Goal: Information Seeking & Learning: Compare options

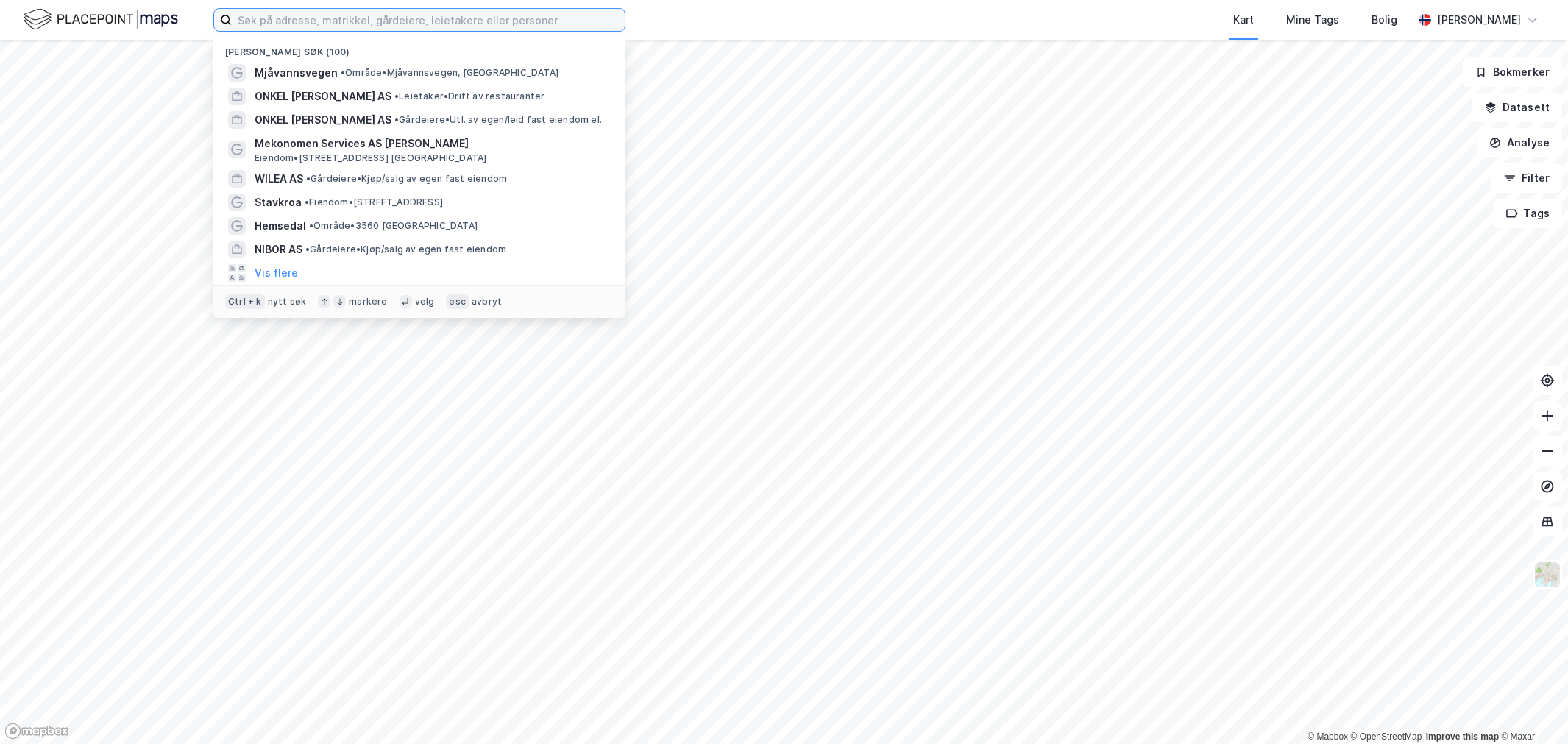
paste input "Solbergsenteret AS"
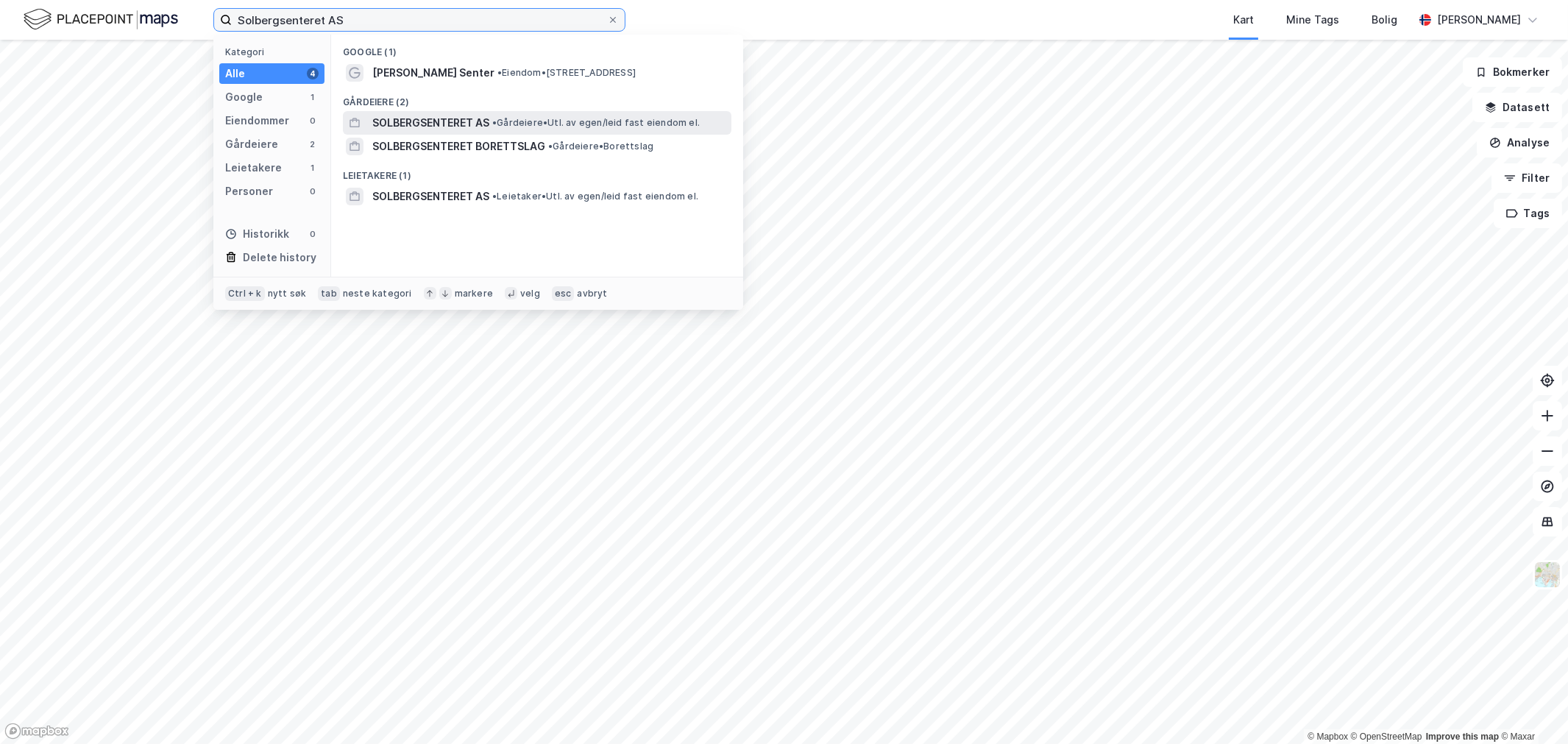
type input "Solbergsenteret AS"
click at [484, 115] on span "SOLBERGSENTERET AS" at bounding box center [430, 123] width 117 height 18
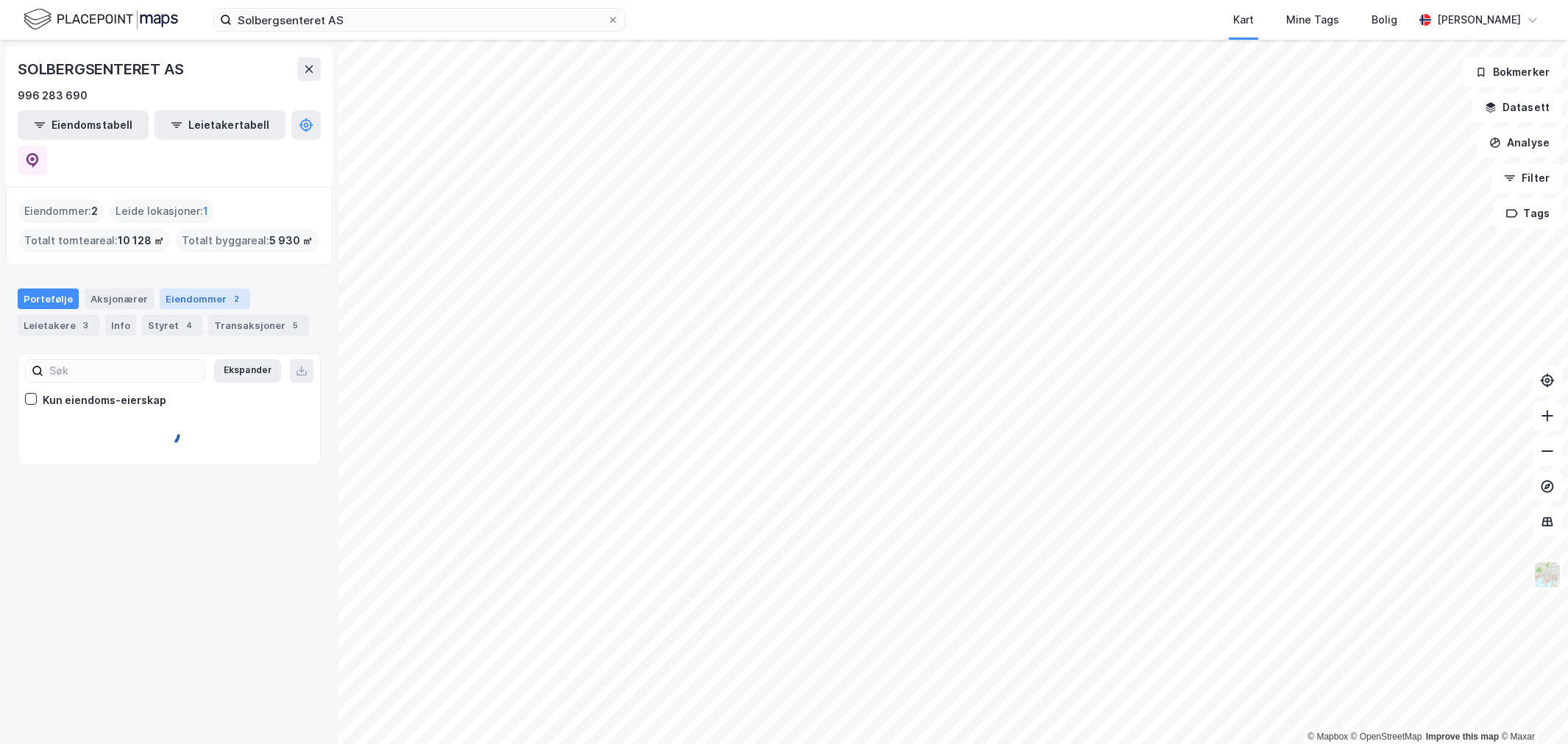
click at [197, 289] on div "Eiendommer 2" at bounding box center [205, 299] width 91 height 21
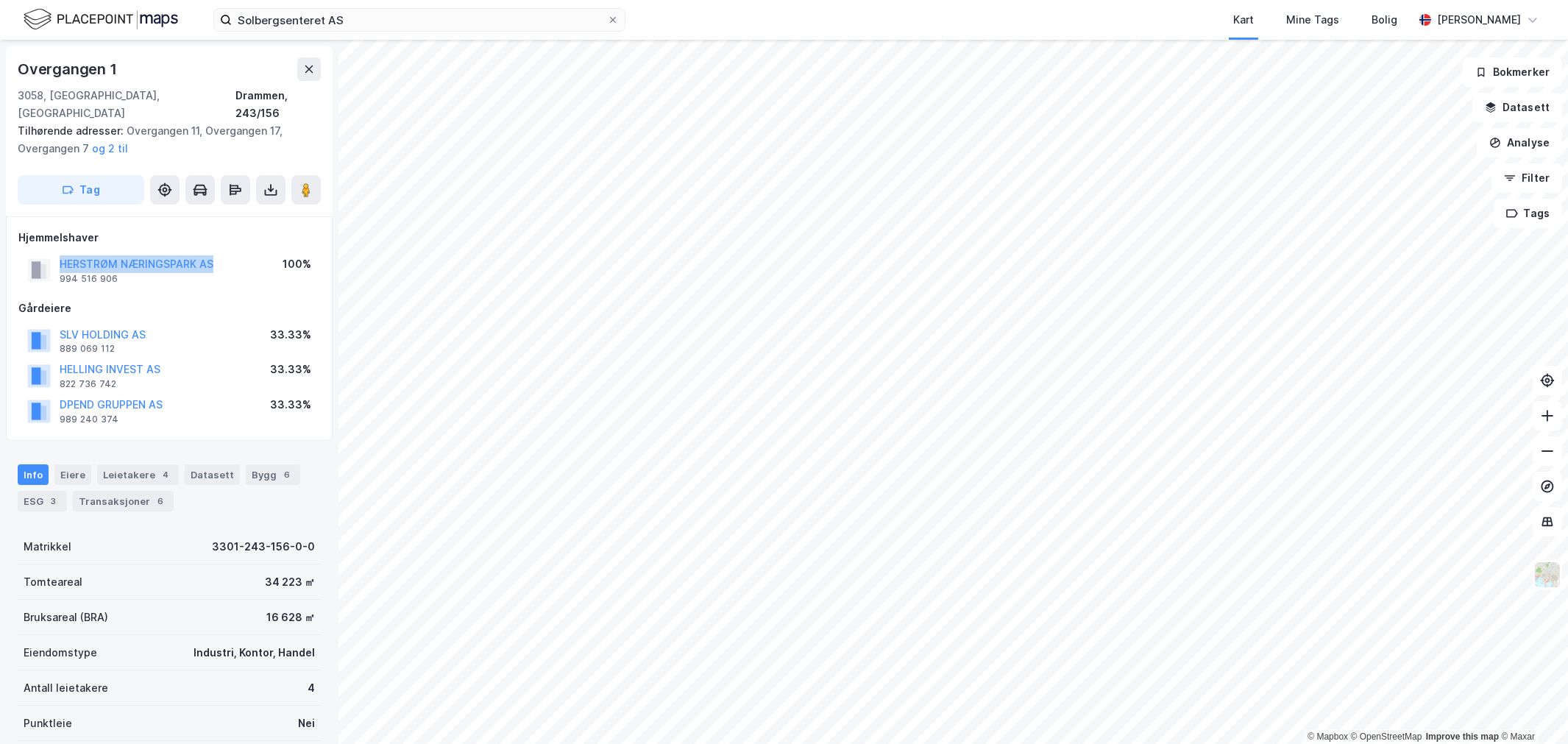
drag, startPoint x: 214, startPoint y: 242, endPoint x: 44, endPoint y: 252, distance: 170.3
click at [44, 253] on div "HERSTRØM NÆRINGSPARK AS 994 516 906 100%" at bounding box center [168, 270] width 302 height 35
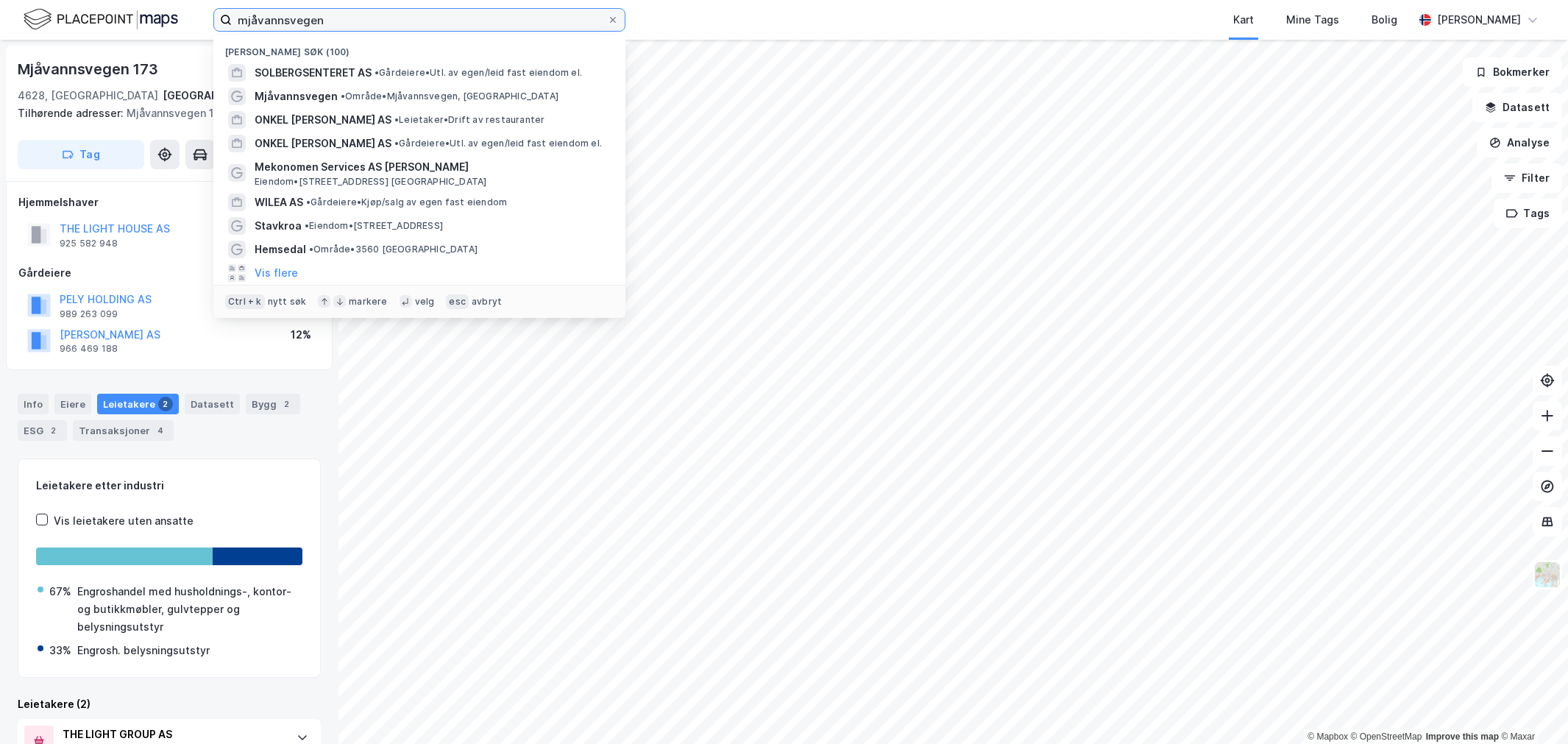
click at [383, 23] on input "mjåvannsvegen" at bounding box center [419, 20] width 375 height 22
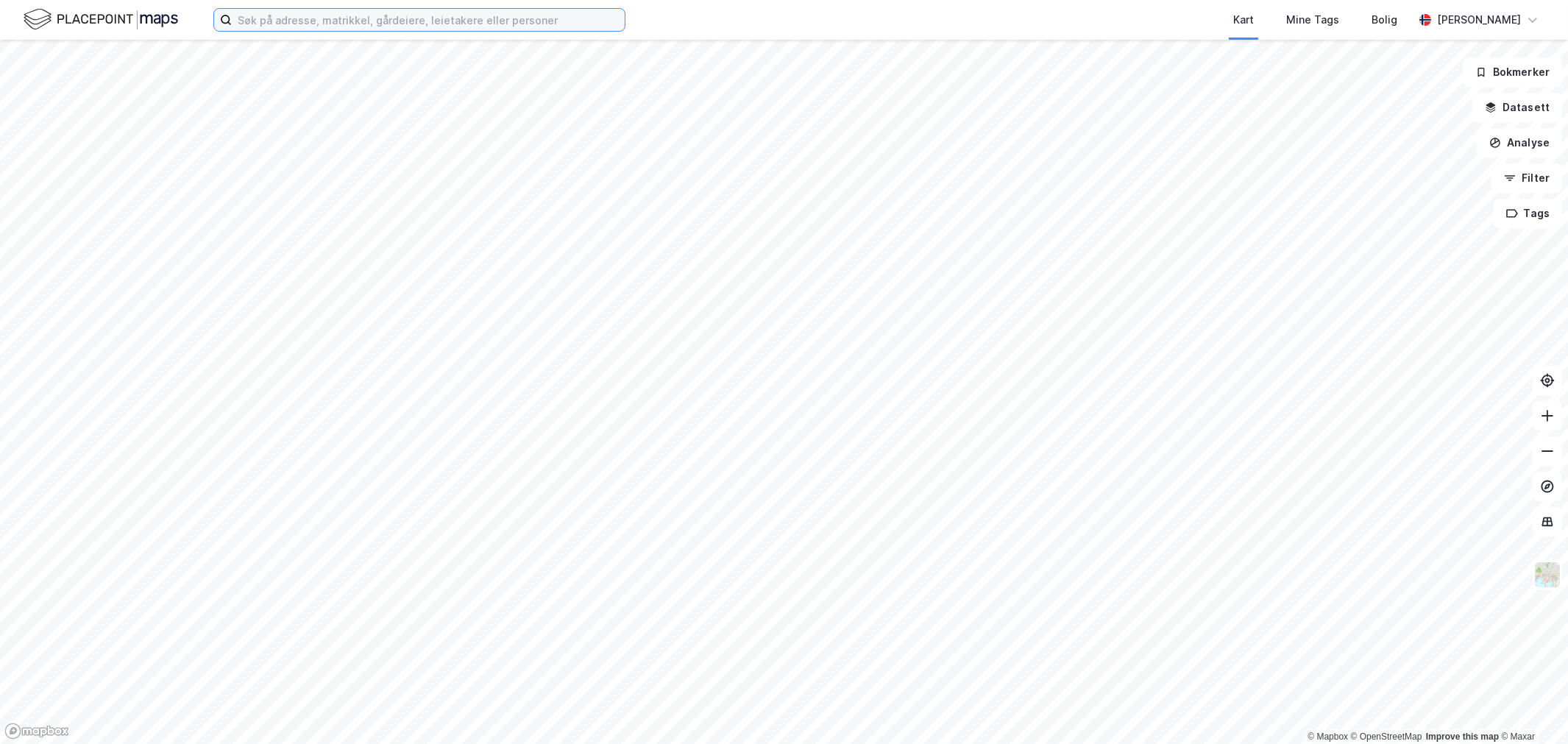
click at [361, 24] on input at bounding box center [428, 20] width 393 height 22
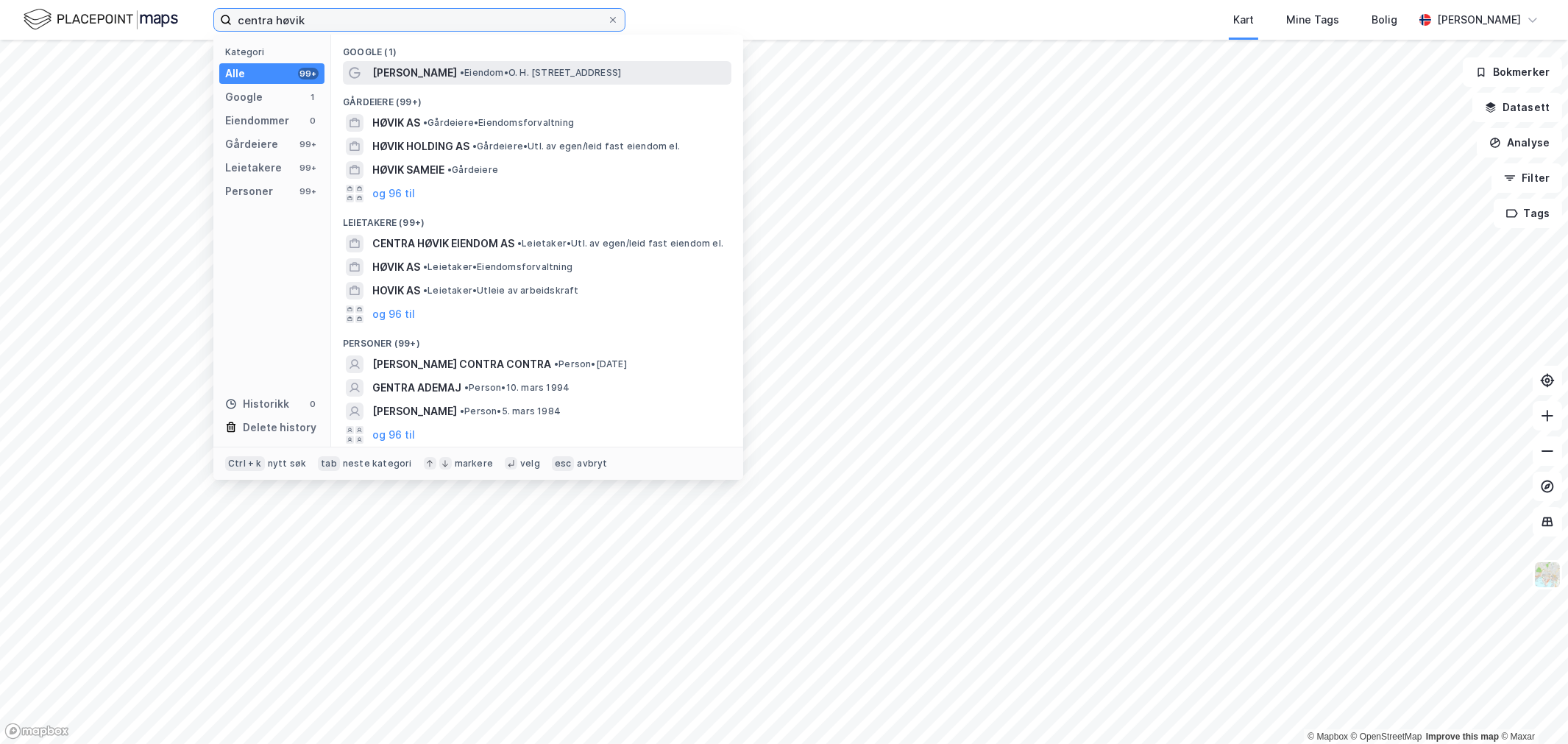
type input "centra høvik"
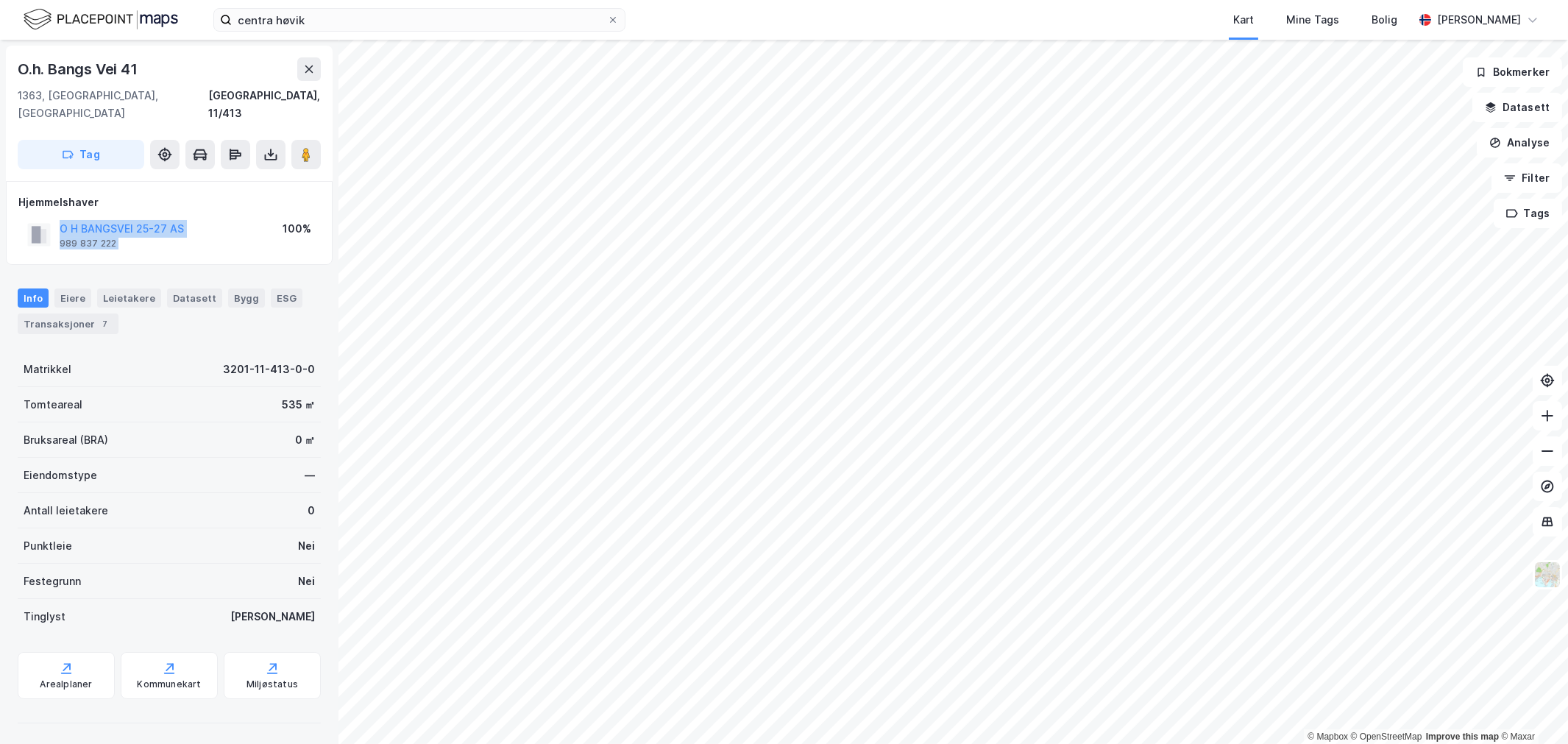
drag, startPoint x: 241, startPoint y: 200, endPoint x: 56, endPoint y: 207, distance: 185.1
click at [56, 217] on div "O H BANGSVEI 25-27 AS 989 837 222 100%" at bounding box center [168, 235] width 302 height 35
click at [0, 0] on button "O H BANGSVEI 25-27 AS" at bounding box center [0, 0] width 0 height 0
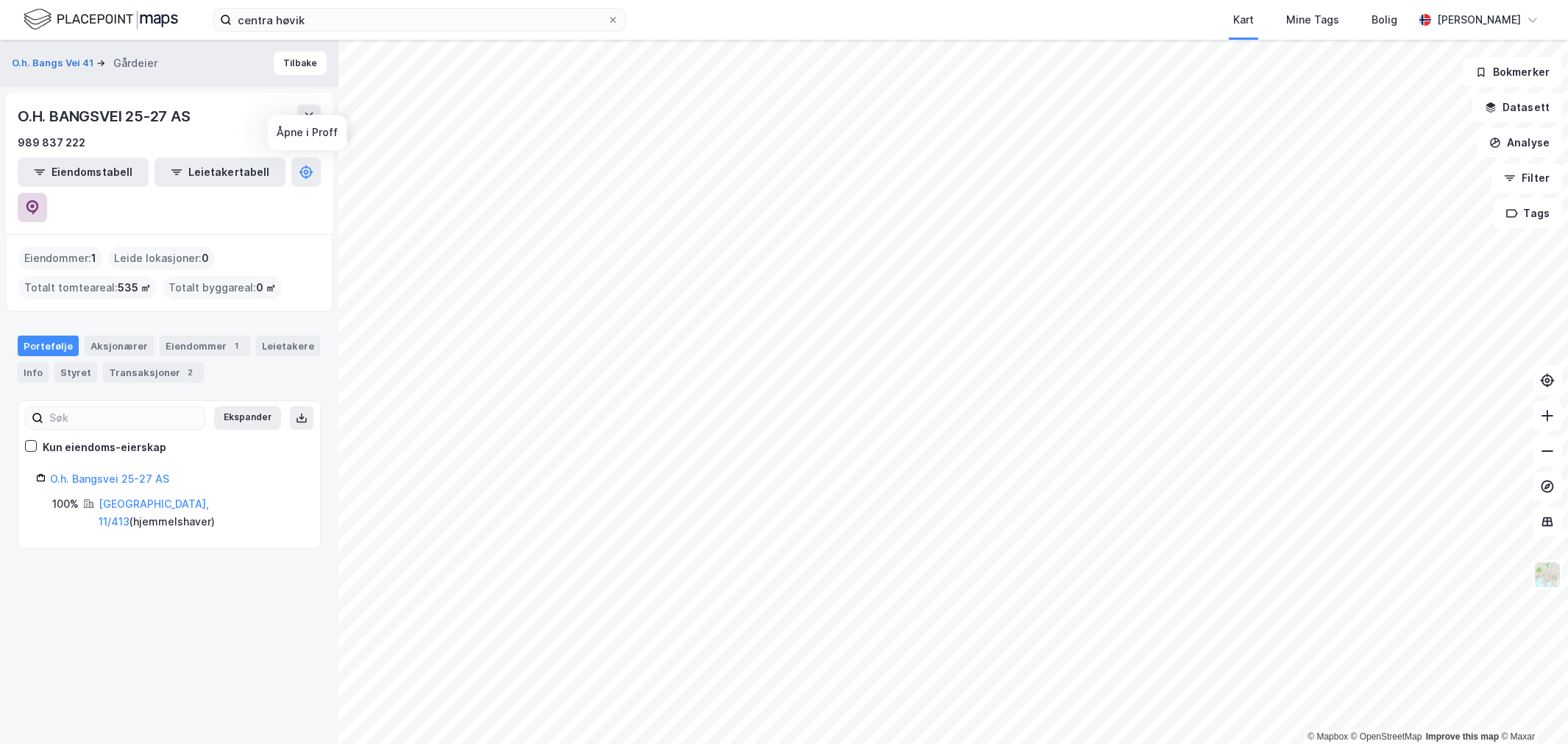
click at [40, 200] on icon at bounding box center [33, 208] width 14 height 14
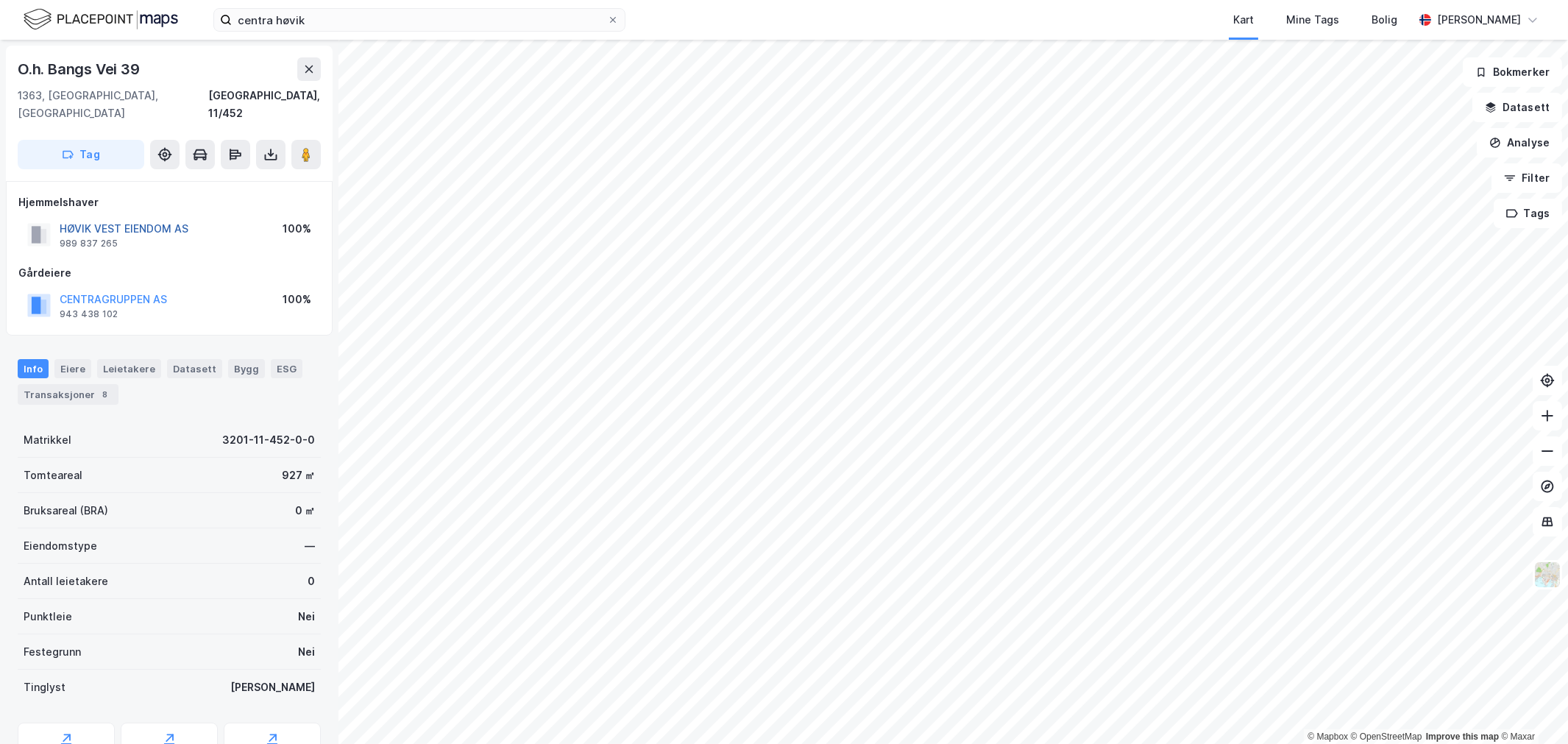
click at [0, 0] on button "HØVIK VEST EIENDOM AS" at bounding box center [0, 0] width 0 height 0
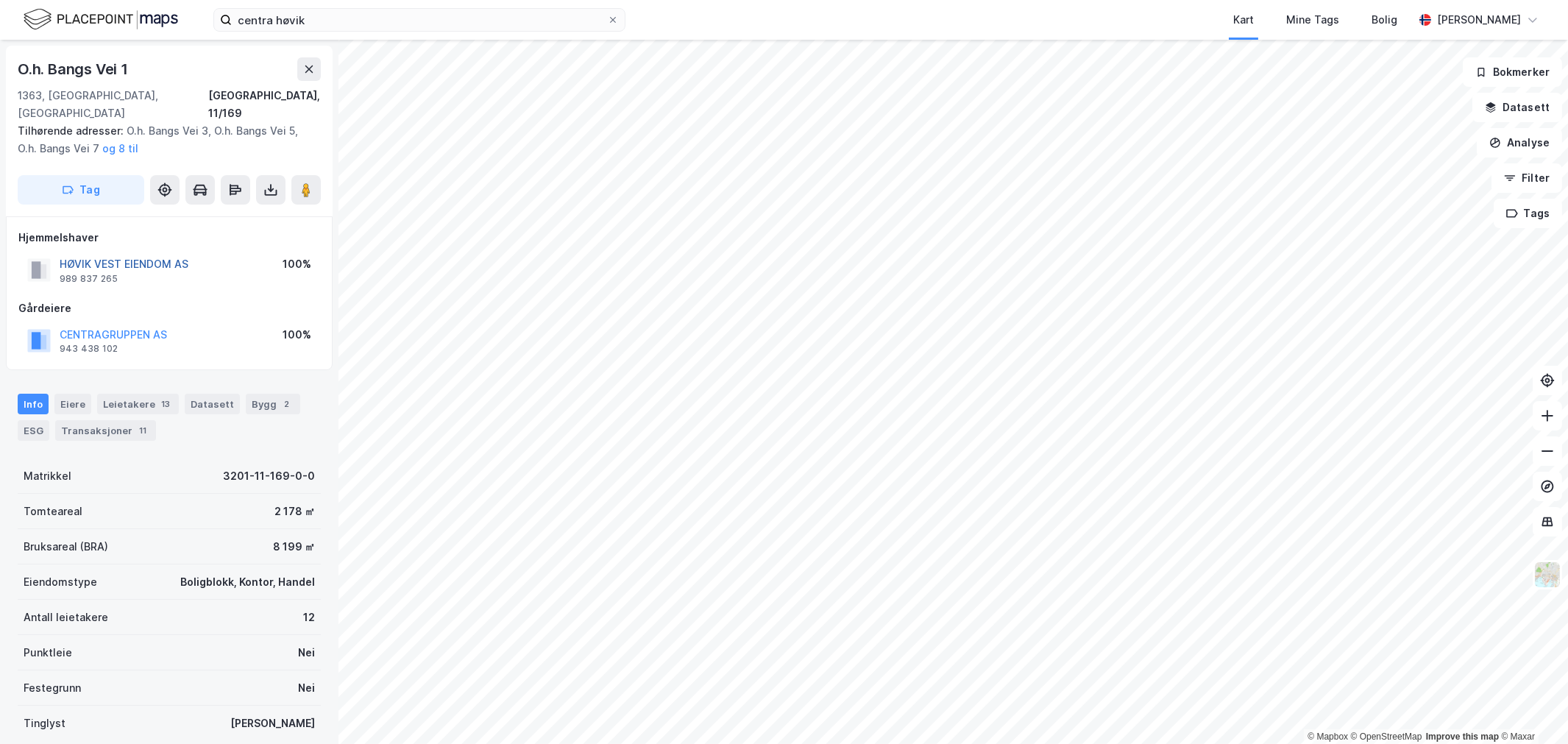
click at [0, 0] on button "HØVIK VEST EIENDOM AS" at bounding box center [0, 0] width 0 height 0
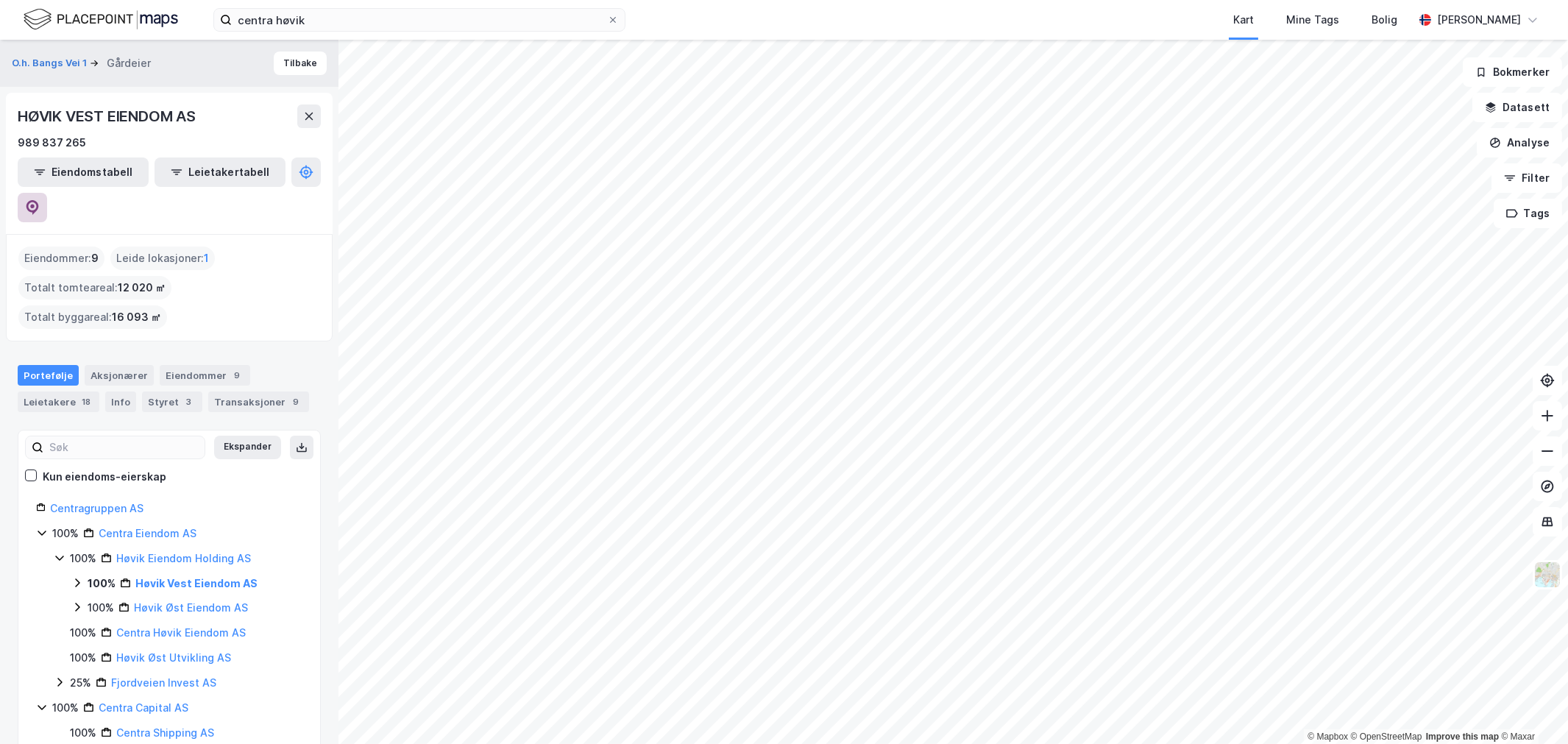
click at [34, 204] on icon at bounding box center [32, 206] width 5 height 5
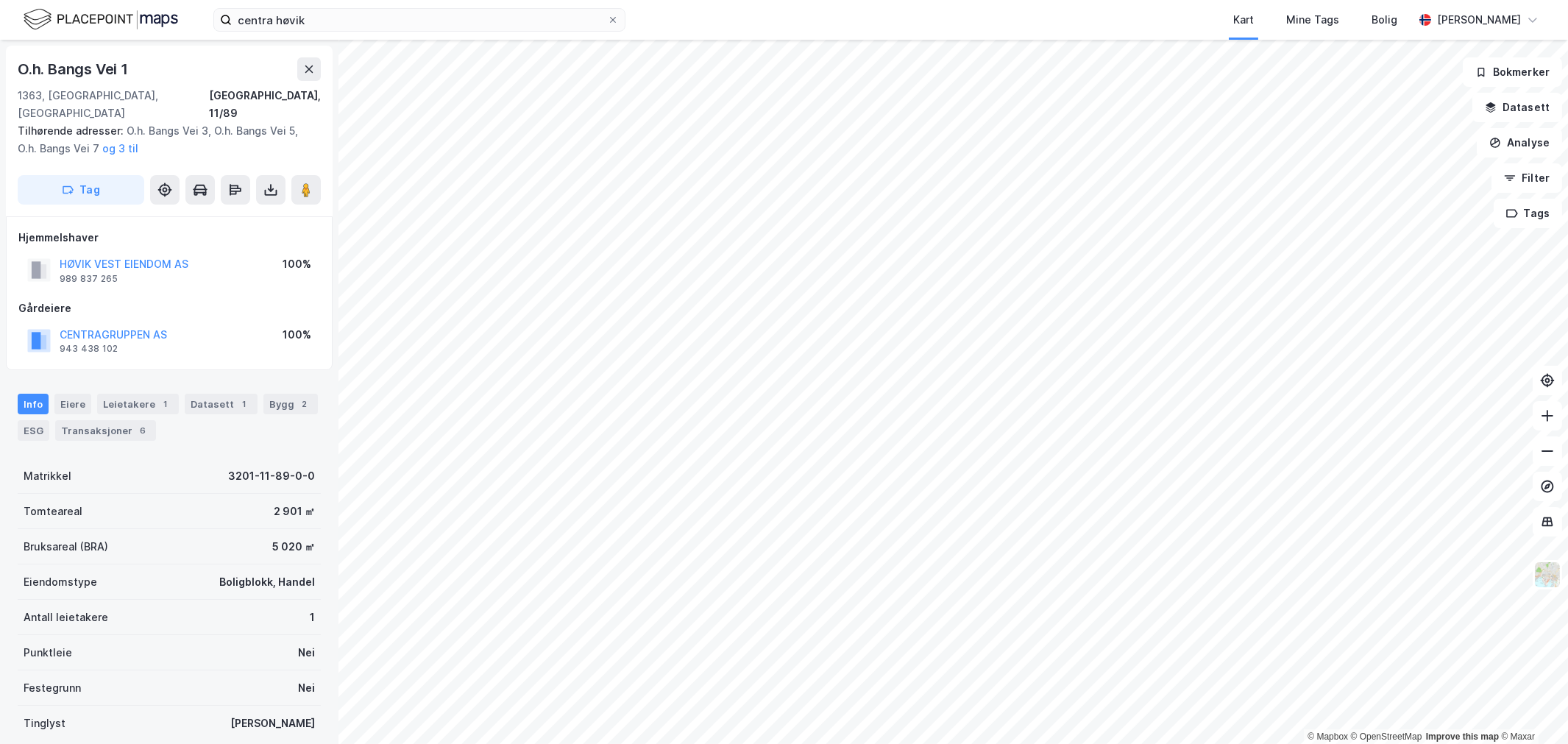
drag, startPoint x: 187, startPoint y: 297, endPoint x: 118, endPoint y: 301, distance: 69.1
click at [118, 301] on div "Gårdeiere CENTRAGRUPPEN AS 943 438 102 100%" at bounding box center [168, 329] width 302 height 59
drag, startPoint x: 209, startPoint y: 250, endPoint x: 57, endPoint y: 254, distance: 152.1
click at [52, 254] on div "HØVIK VEST EIENDOM AS 989 837 265 100%" at bounding box center [168, 270] width 302 height 35
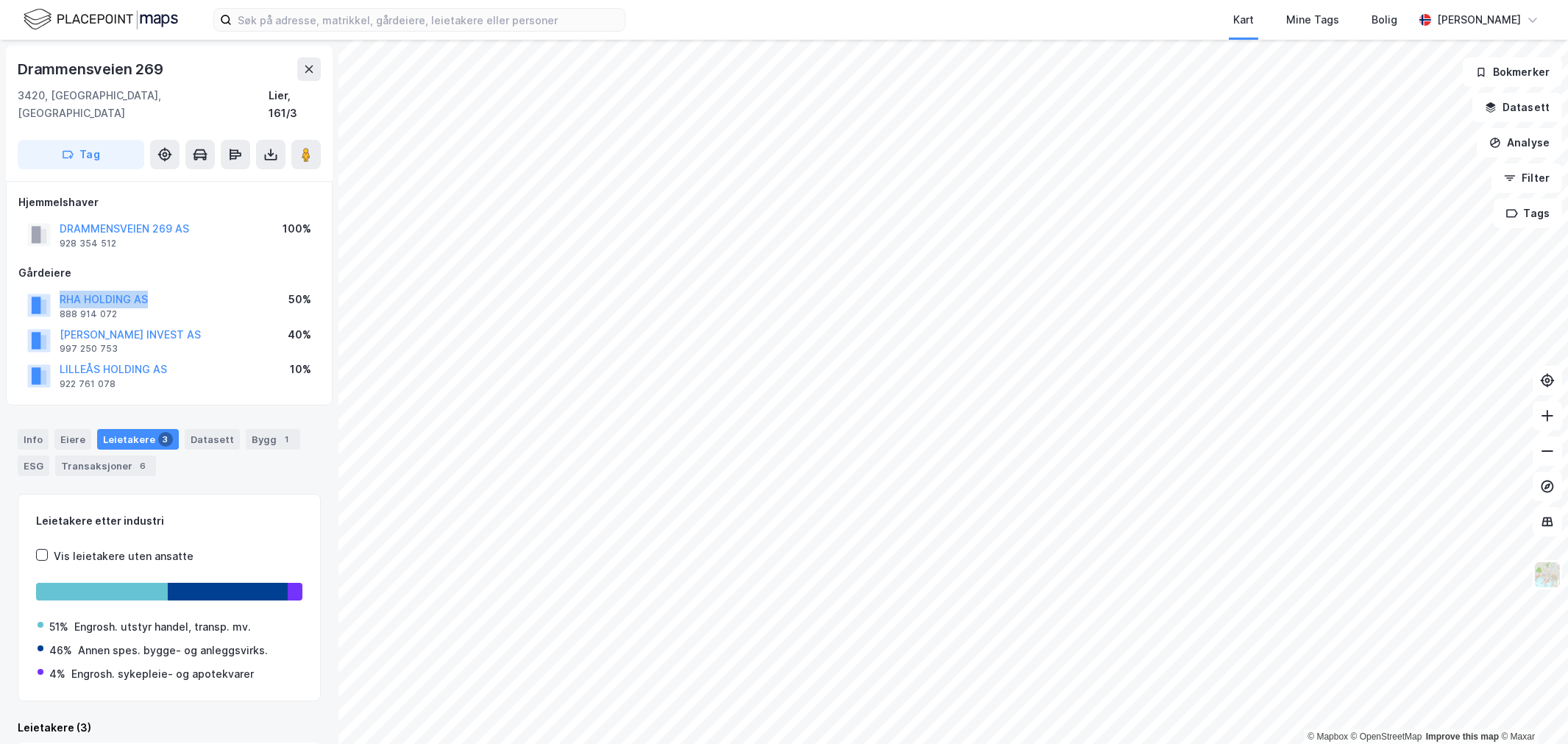
drag, startPoint x: 159, startPoint y: 277, endPoint x: 47, endPoint y: 280, distance: 112.0
click at [21, 288] on div "RHA HOLDING AS 888 914 072 50%" at bounding box center [168, 305] width 302 height 35
drag, startPoint x: 254, startPoint y: 215, endPoint x: 83, endPoint y: 197, distance: 171.9
click at [83, 197] on div "Hjemmelshaver DRAMMENSVEIEN 269 AS 928 354 512 100%" at bounding box center [168, 223] width 302 height 59
drag, startPoint x: 84, startPoint y: 198, endPoint x: 7, endPoint y: 207, distance: 77.5
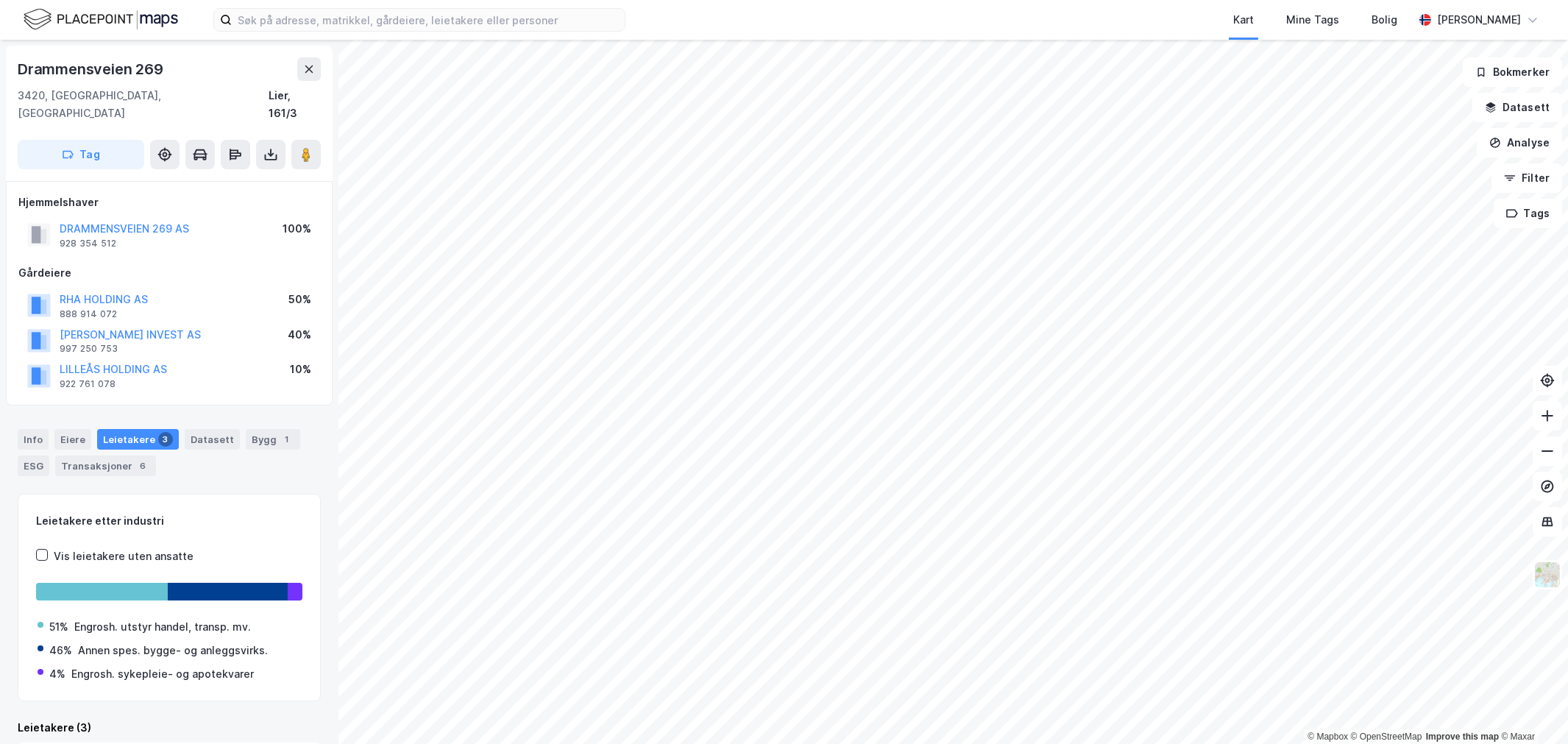
click at [7, 207] on div "Hjemmelshaver DRAMMENSVEIEN 269 AS 928 354 512 100% Gårdeiere RHA HOLDING AS 88…" at bounding box center [169, 294] width 327 height 225
drag, startPoint x: 212, startPoint y: 209, endPoint x: 57, endPoint y: 210, distance: 155.0
click at [57, 217] on div "DRAMMENSVEIEN 269 AS 928 354 512 100%" at bounding box center [168, 235] width 302 height 35
